Goal: Task Accomplishment & Management: Manage account settings

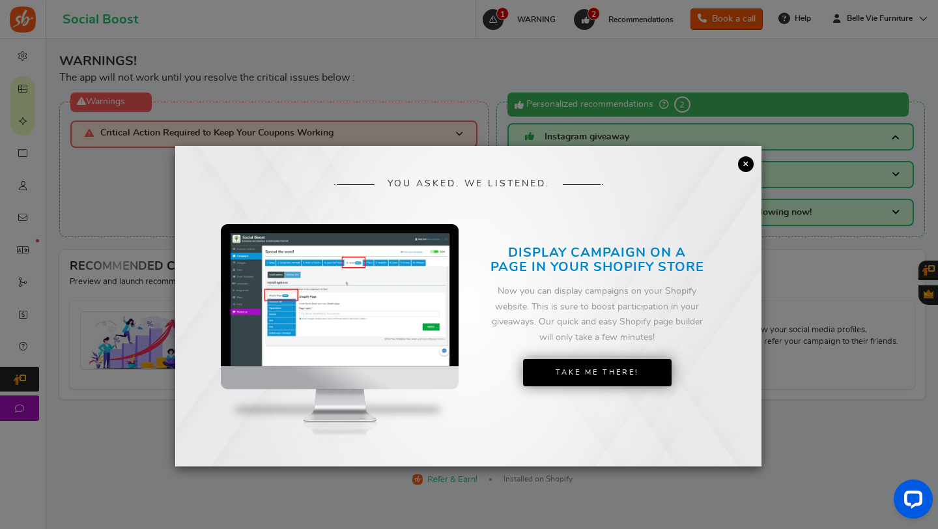
click at [742, 165] on link "×" at bounding box center [746, 164] width 16 height 16
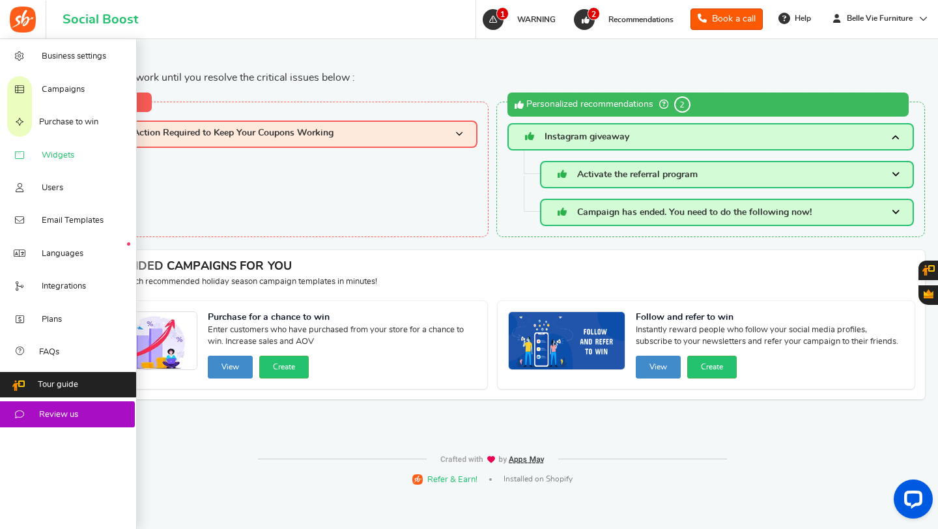
click at [26, 154] on icon at bounding box center [19, 155] width 13 height 10
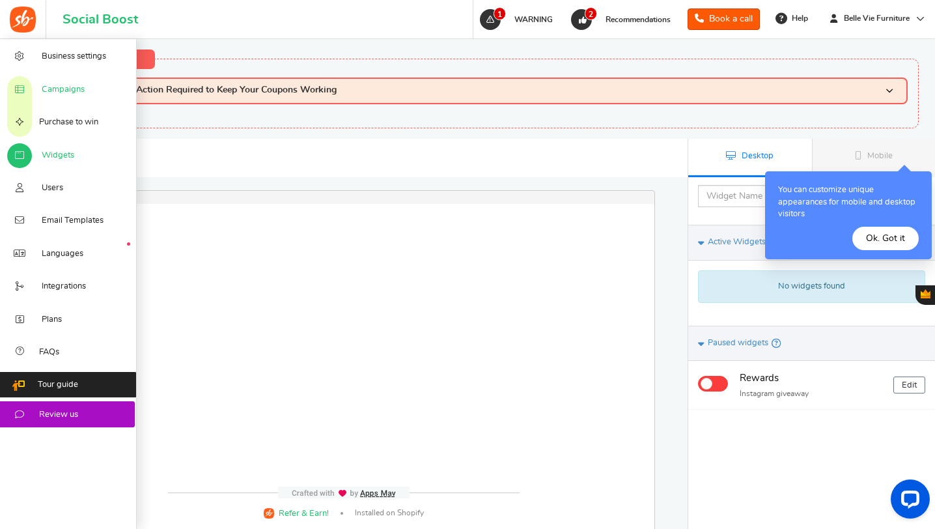
click at [76, 90] on span "Campaigns" at bounding box center [63, 90] width 43 height 12
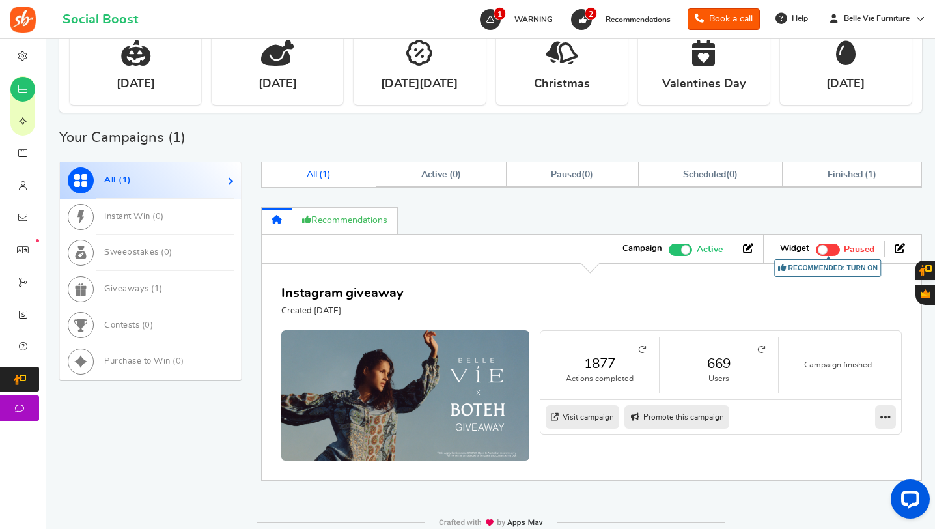
scroll to position [391, 0]
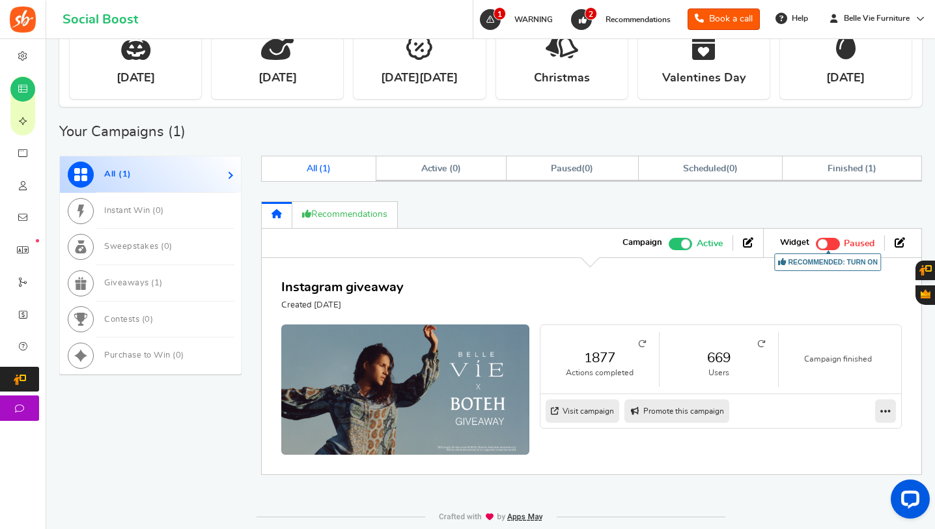
click at [585, 412] on link "Visit campaign" at bounding box center [583, 410] width 74 height 23
click at [682, 245] on span at bounding box center [685, 243] width 9 height 9
click at [669, 245] on input "Active Paused" at bounding box center [669, 242] width 0 height 8
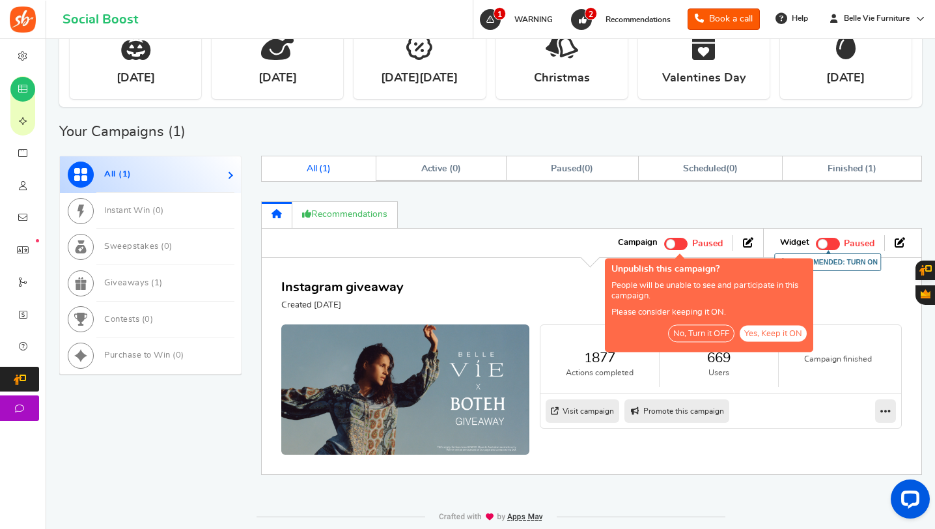
click at [710, 336] on button "No, Turn it OFF" at bounding box center [701, 333] width 66 height 18
